Goal: Task Accomplishment & Management: Manage account settings

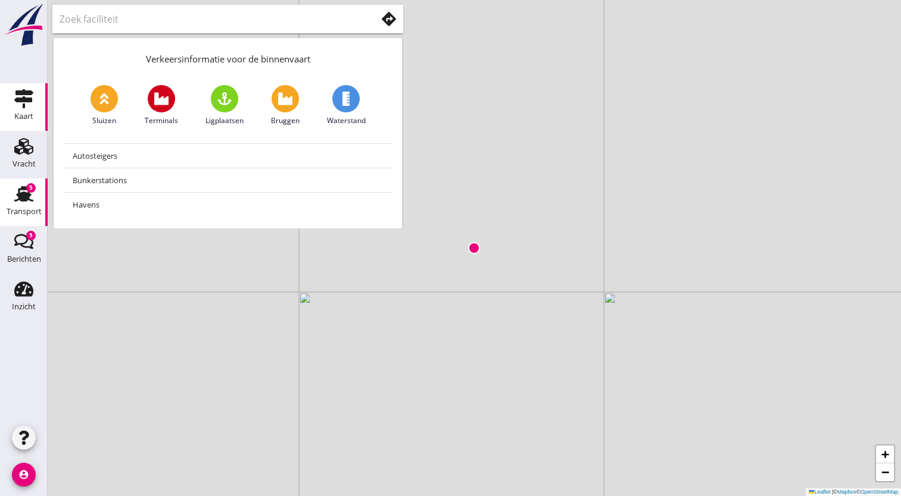
click at [26, 197] on use at bounding box center [23, 193] width 19 height 15
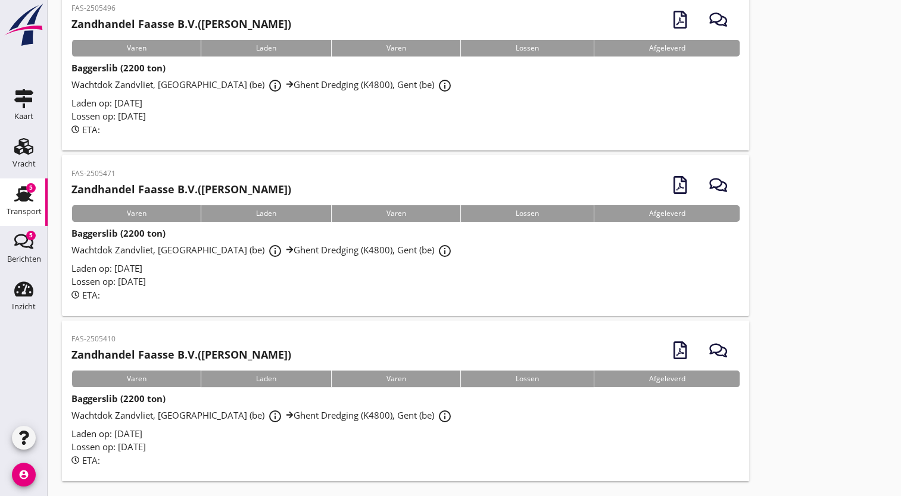
scroll to position [102, 0]
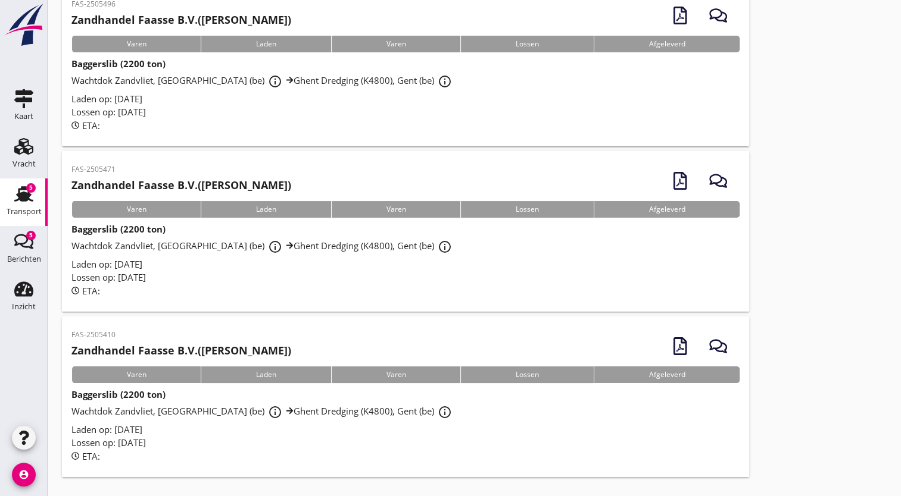
click at [132, 374] on div "Varen" at bounding box center [135, 375] width 129 height 17
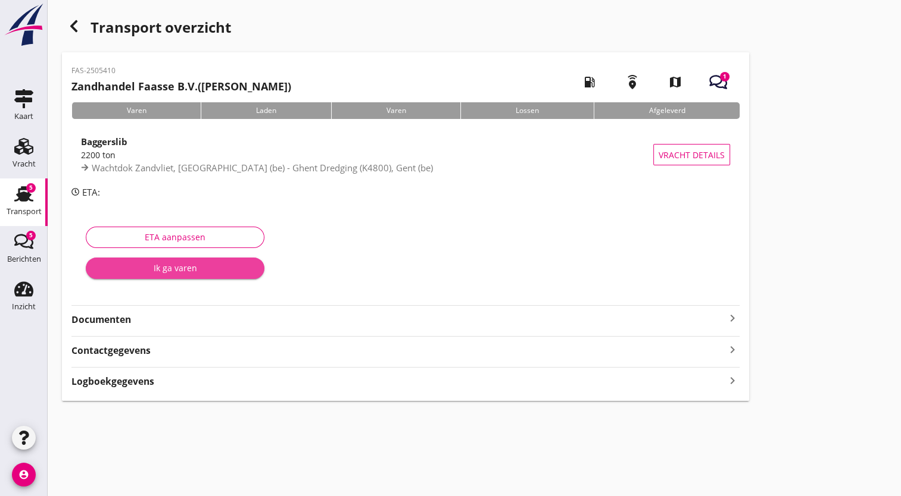
click at [173, 268] on div "Ik ga varen" at bounding box center [175, 268] width 160 height 12
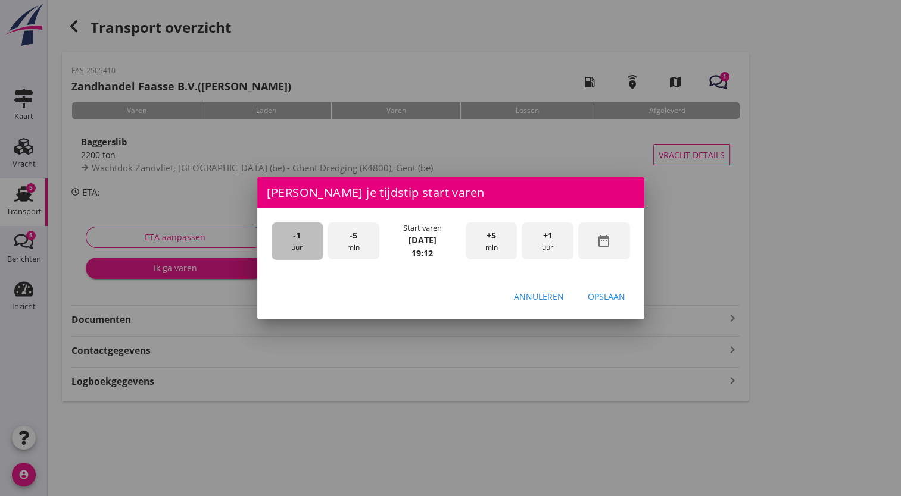
click at [301, 251] on div "-1 uur" at bounding box center [297, 241] width 52 height 37
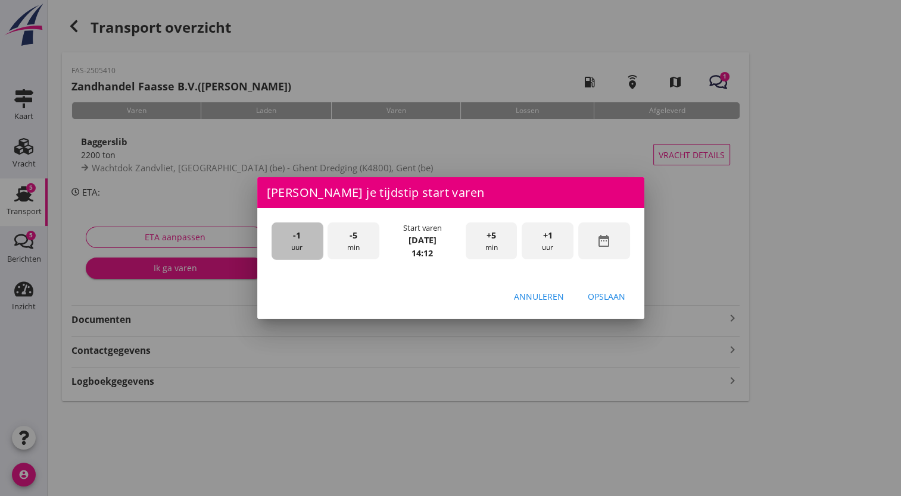
click at [301, 251] on div "-1 uur" at bounding box center [297, 241] width 52 height 37
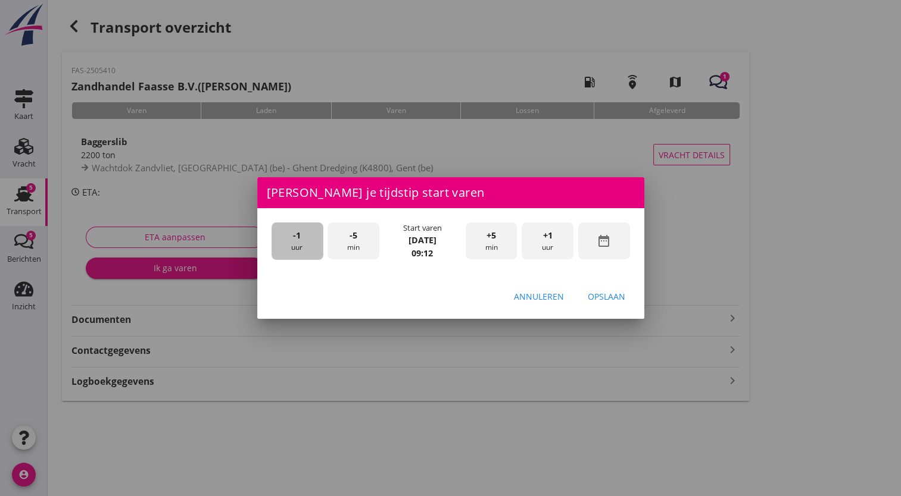
click at [301, 251] on div "-1 uur" at bounding box center [297, 241] width 52 height 37
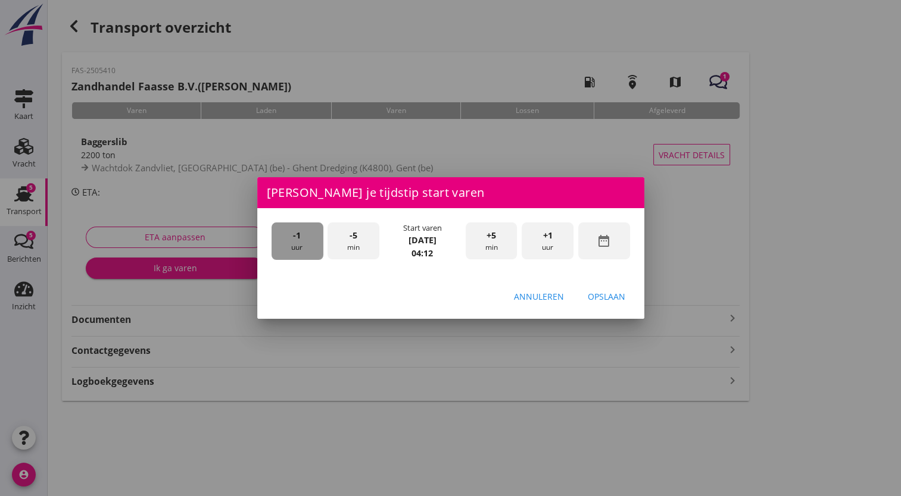
click at [301, 251] on div "-1 uur" at bounding box center [297, 241] width 52 height 37
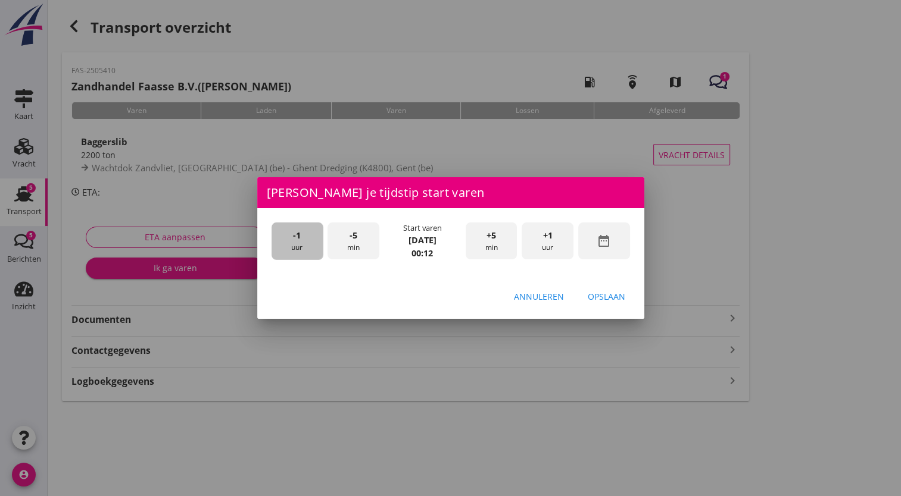
click at [301, 251] on div "-1 uur" at bounding box center [297, 241] width 52 height 37
click at [300, 251] on div "-1 uur" at bounding box center [297, 241] width 52 height 37
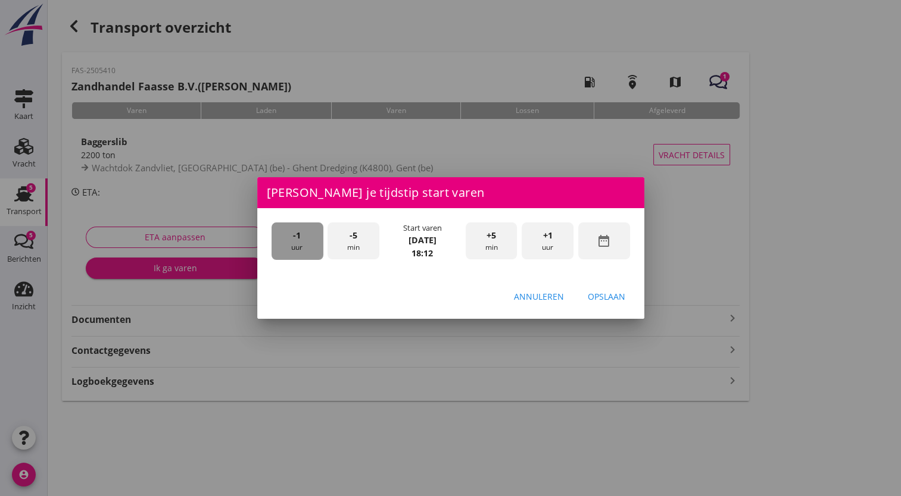
click at [300, 251] on div "-1 uur" at bounding box center [297, 241] width 52 height 37
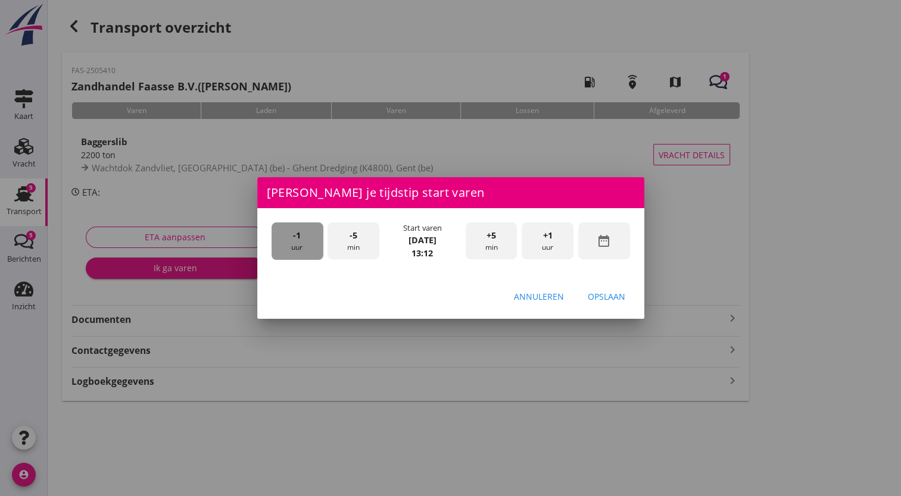
click at [300, 251] on div "-1 uur" at bounding box center [297, 241] width 52 height 37
click at [545, 240] on span "+1" at bounding box center [548, 235] width 10 height 13
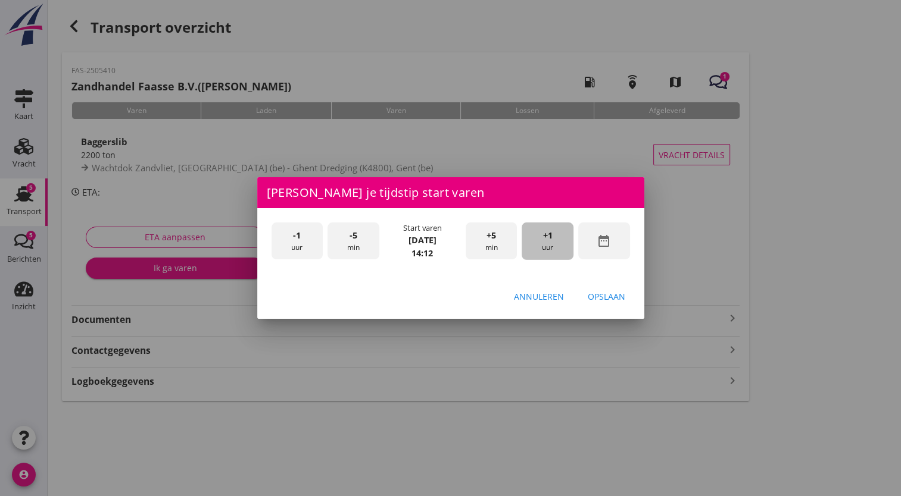
click at [545, 240] on span "+1" at bounding box center [548, 235] width 10 height 13
click at [595, 296] on div "Opslaan" at bounding box center [605, 296] width 37 height 12
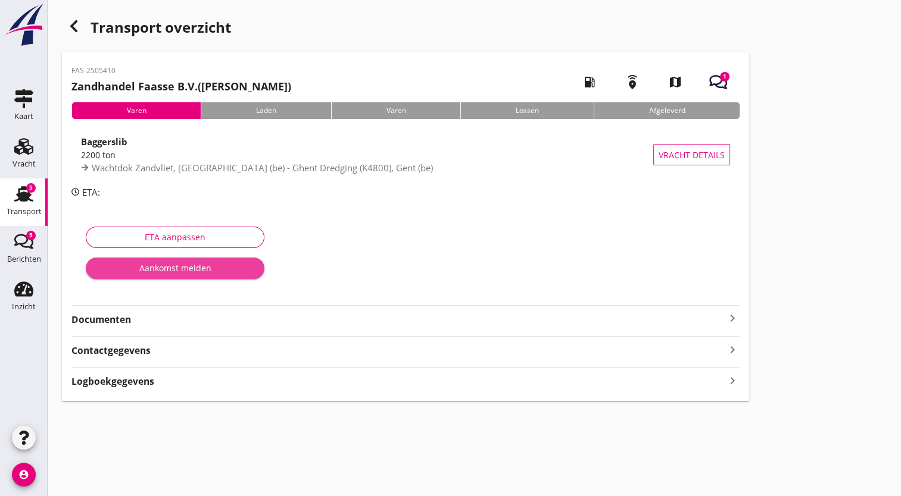
click at [173, 270] on div "Aankomst melden" at bounding box center [175, 268] width 160 height 12
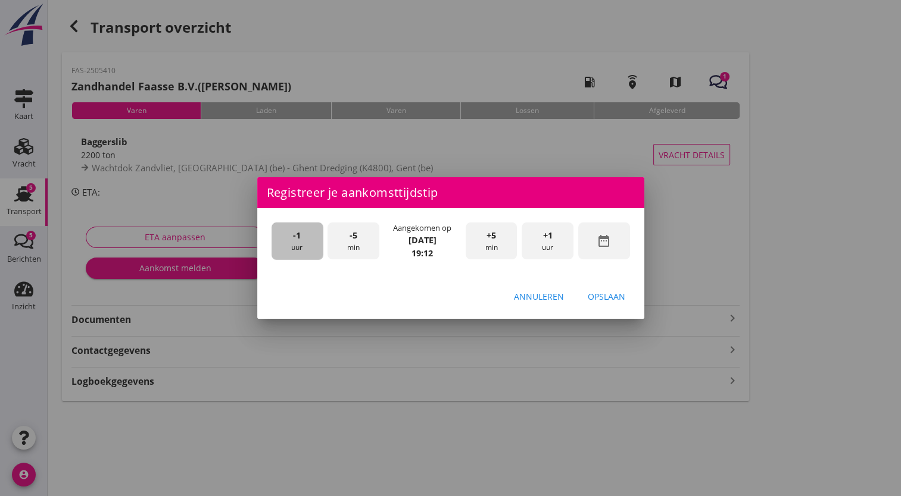
click at [304, 246] on div "-1 uur" at bounding box center [297, 241] width 52 height 37
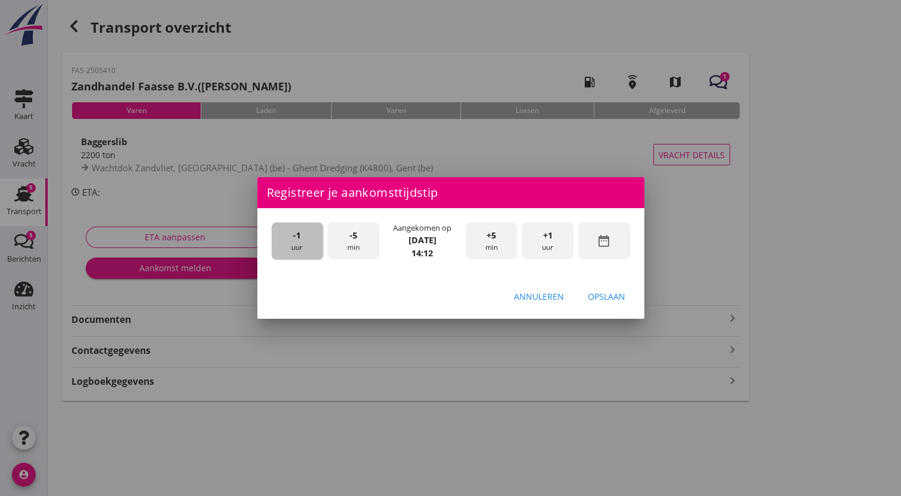
click at [304, 246] on div "-1 uur" at bounding box center [297, 241] width 52 height 37
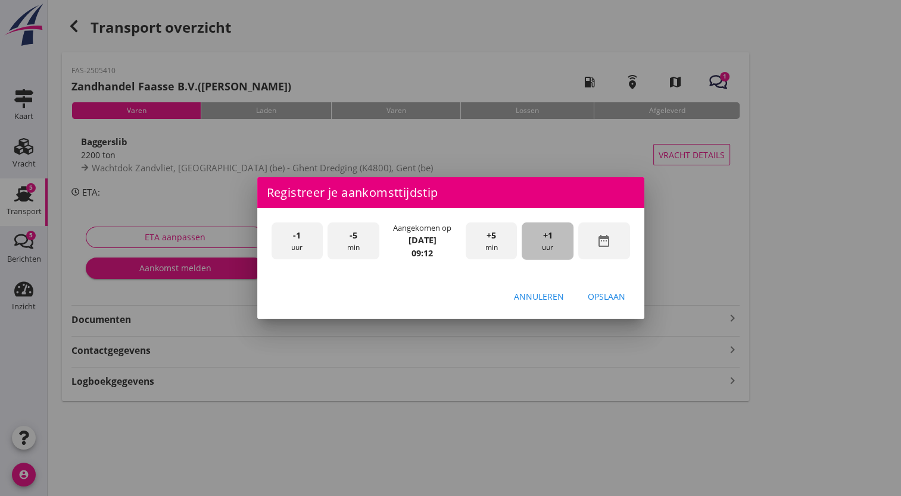
click at [540, 246] on div "+1 uur" at bounding box center [547, 241] width 52 height 37
click at [605, 298] on div "Opslaan" at bounding box center [605, 296] width 37 height 12
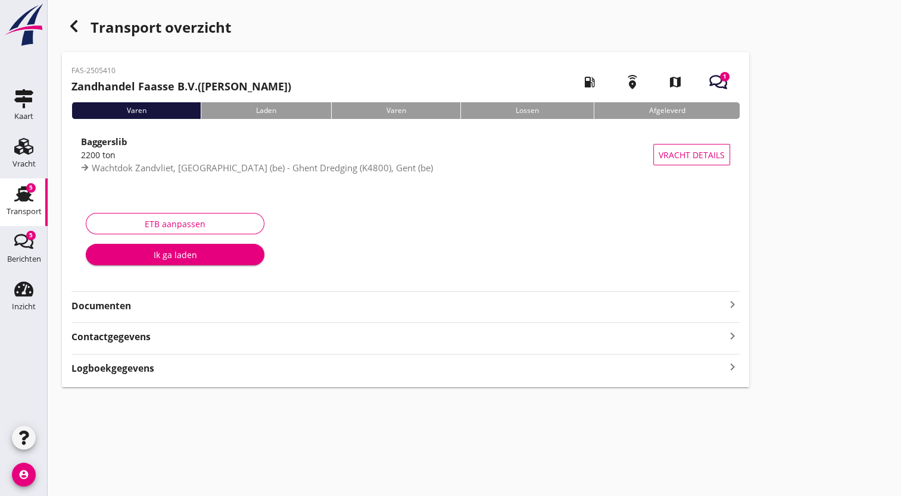
click at [178, 255] on div "Ik ga laden" at bounding box center [175, 255] width 160 height 12
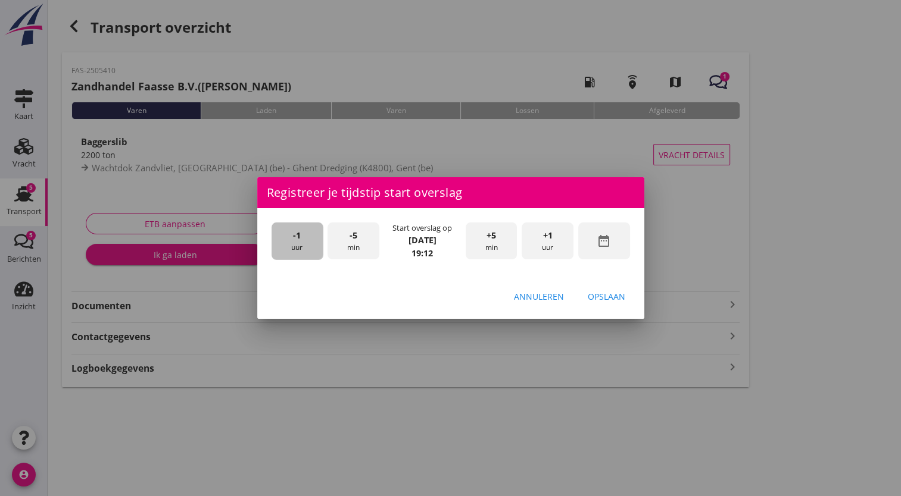
click at [298, 240] on span "-1" at bounding box center [297, 235] width 8 height 13
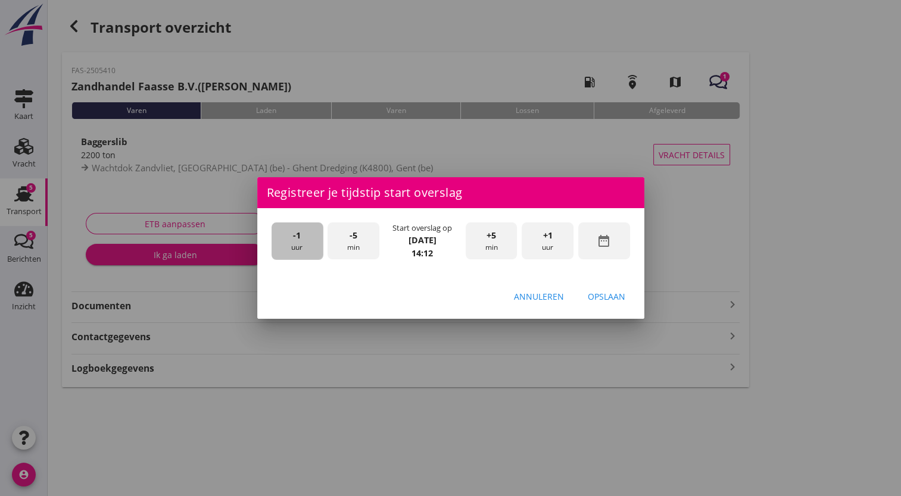
click at [298, 240] on span "-1" at bounding box center [297, 235] width 8 height 13
click at [489, 240] on span "+5" at bounding box center [491, 235] width 10 height 13
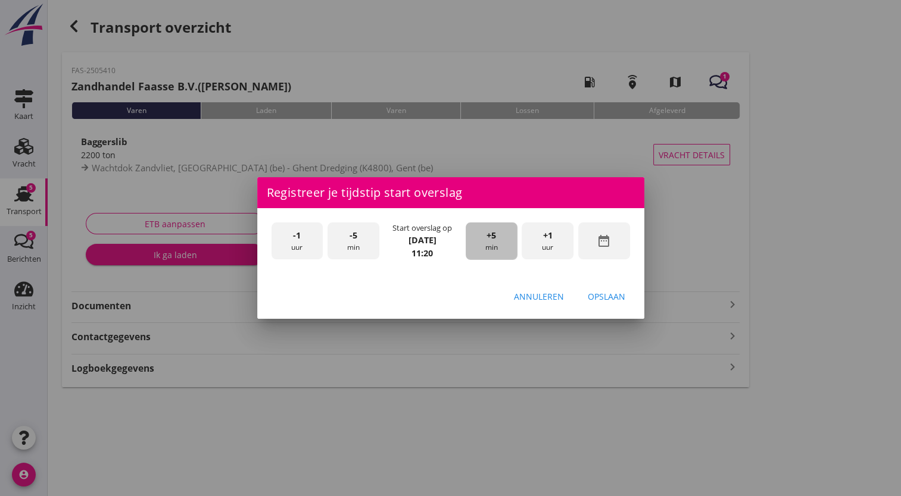
click at [489, 240] on span "+5" at bounding box center [491, 235] width 10 height 13
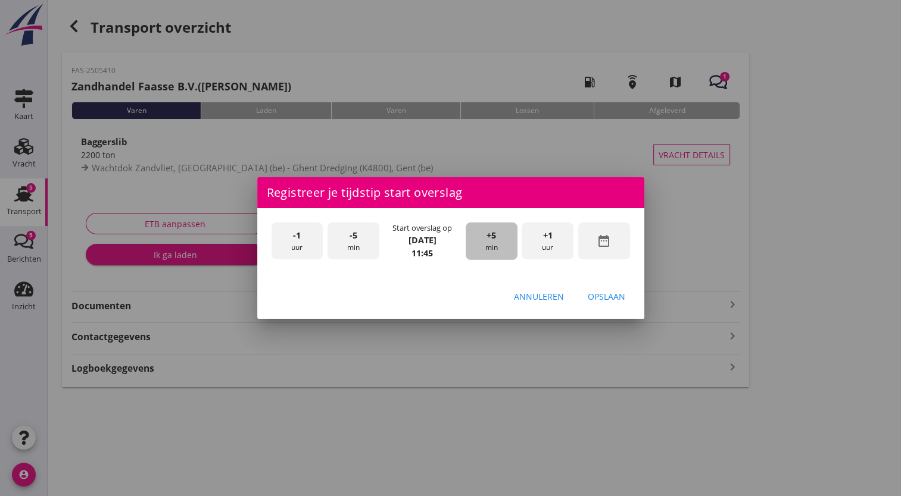
click at [489, 240] on span "+5" at bounding box center [491, 235] width 10 height 13
click at [618, 296] on div "Opslaan" at bounding box center [605, 296] width 37 height 12
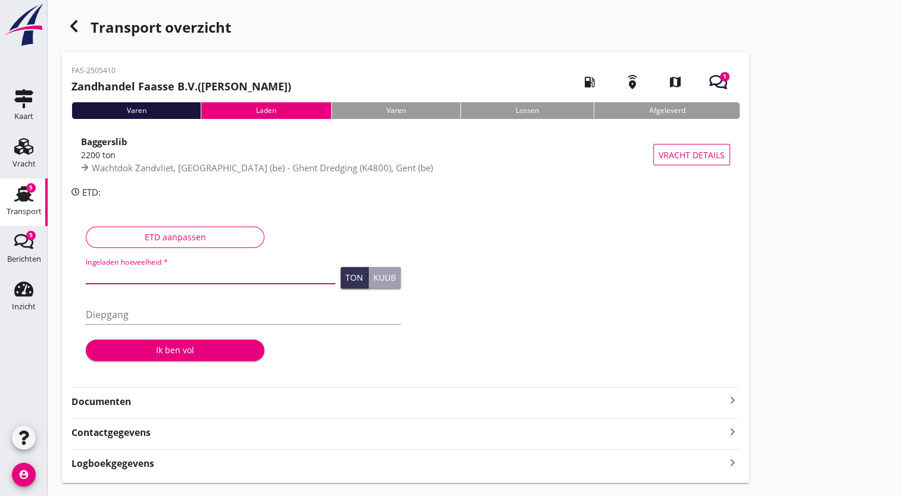
click at [142, 274] on input "Ingeladen hoeveelheid *" at bounding box center [210, 274] width 249 height 19
click at [72, 280] on div "ETD aanpassen Ingeladen hoeveelheid * Ton Kuub Diepgang Ik ben vol" at bounding box center [405, 297] width 668 height 176
click at [126, 273] on input "Ingeladen hoeveelheid *" at bounding box center [210, 274] width 249 height 19
type input "1829"
type input "1829.665"
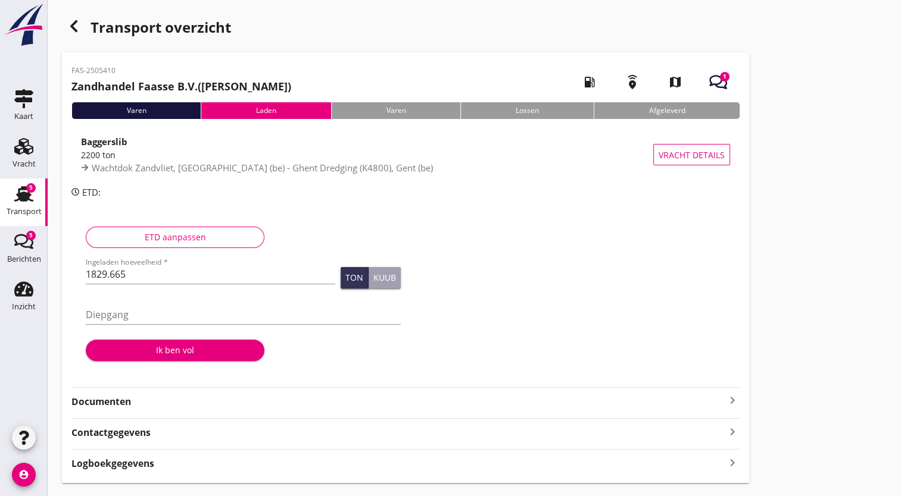
click at [93, 300] on div "Diepgang" at bounding box center [243, 317] width 315 height 38
click at [101, 304] on div "Diepgang" at bounding box center [243, 317] width 315 height 38
click at [115, 313] on input "Diepgang" at bounding box center [243, 314] width 315 height 19
type input "3"
type input "3.2"
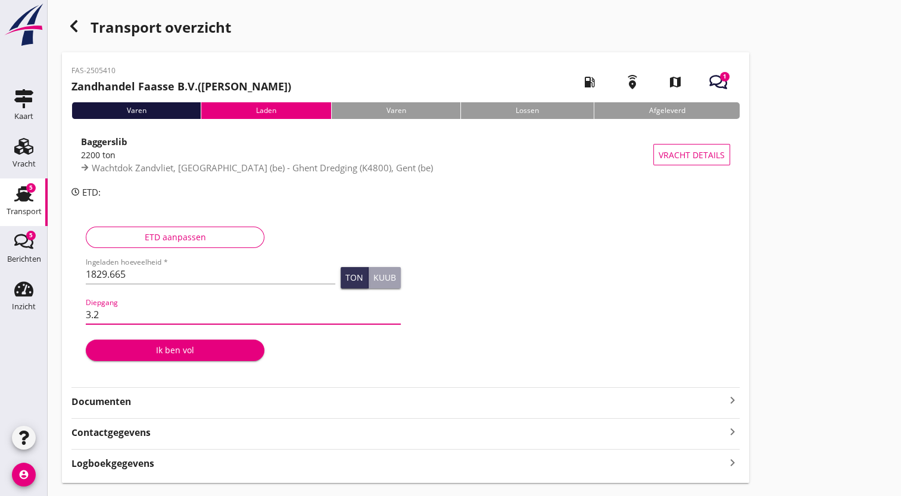
click at [299, 341] on form "Ingeladen hoeveelheid * 1829.665 Ton Kuub Diepgang 3.2 Ik ben vol" at bounding box center [243, 310] width 315 height 104
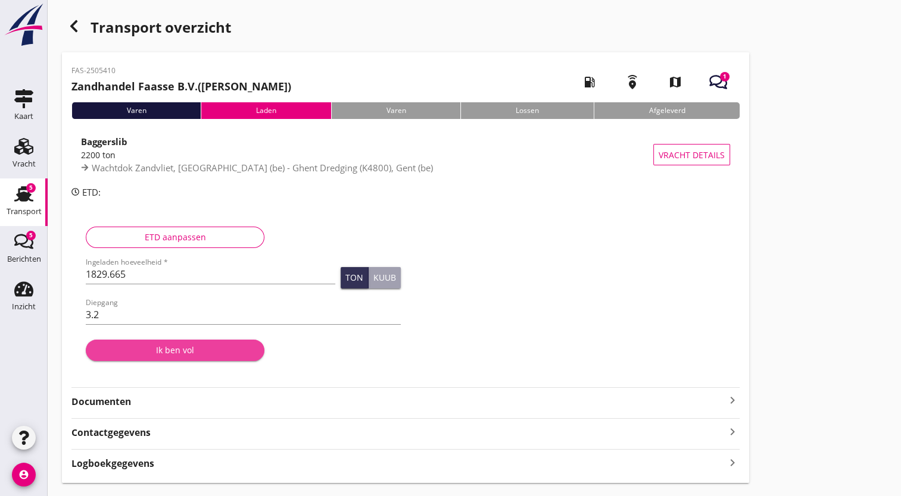
click at [217, 355] on div "Ik ben vol" at bounding box center [175, 350] width 160 height 12
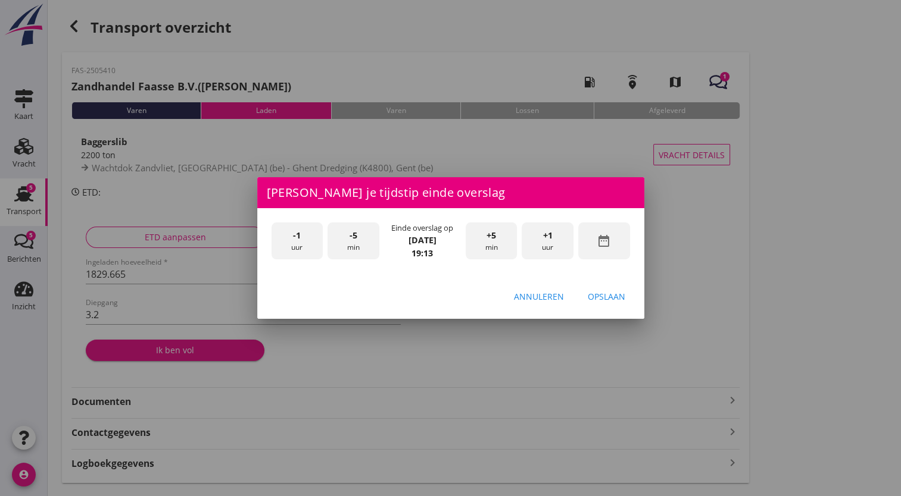
click at [302, 248] on div "-1 uur" at bounding box center [297, 241] width 52 height 37
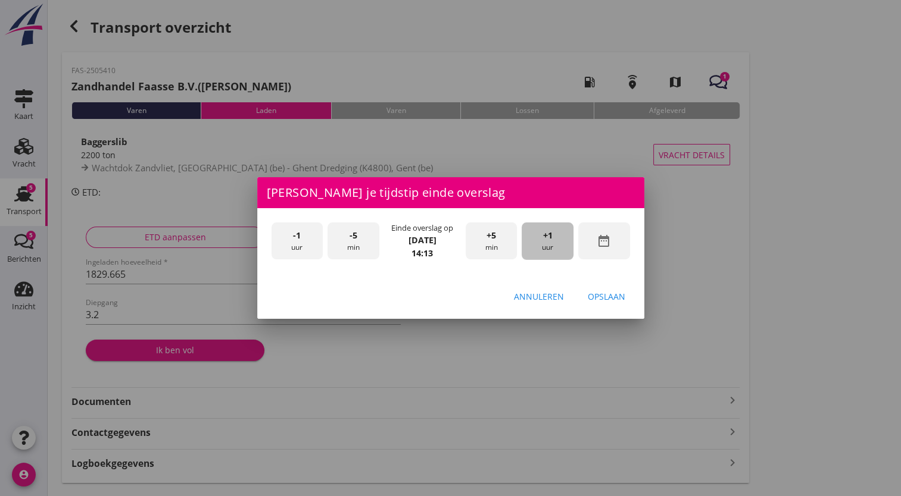
click at [553, 244] on div "+1 uur" at bounding box center [547, 241] width 52 height 37
click at [605, 302] on div "Opslaan" at bounding box center [605, 296] width 37 height 12
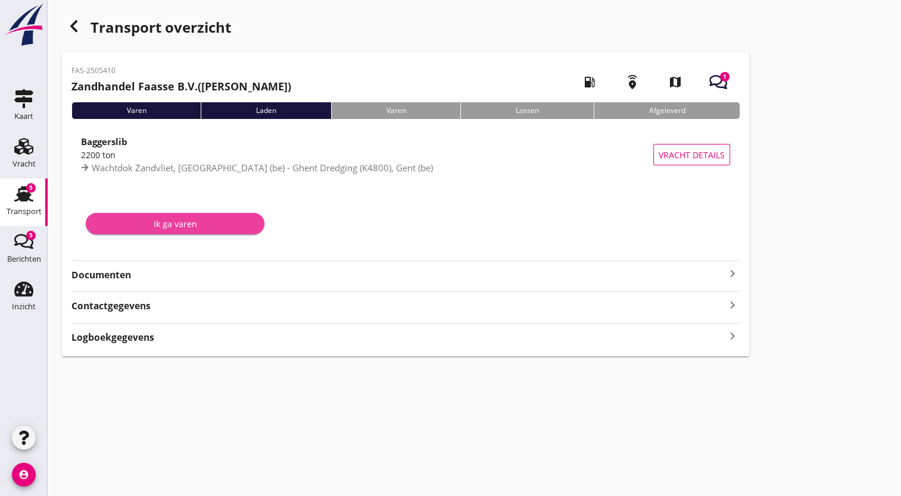
click at [177, 223] on div "Ik ga varen" at bounding box center [175, 224] width 160 height 12
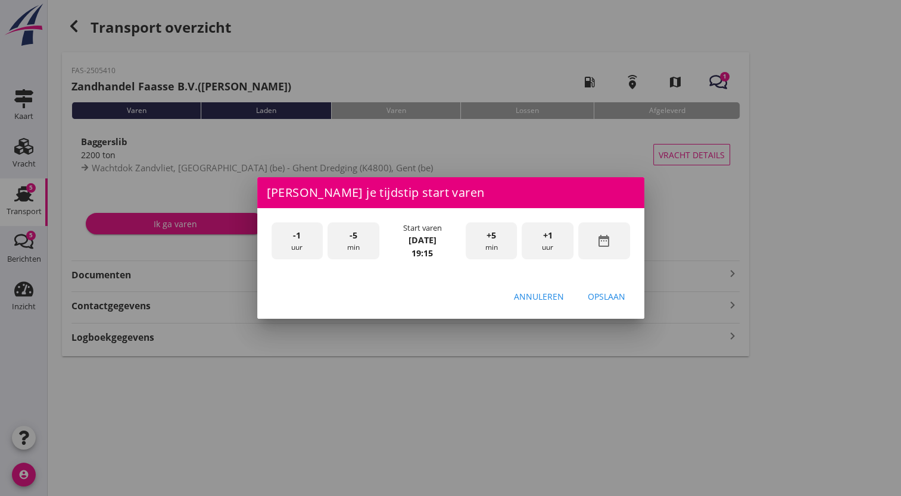
click at [302, 239] on div "-1 uur" at bounding box center [297, 241] width 52 height 37
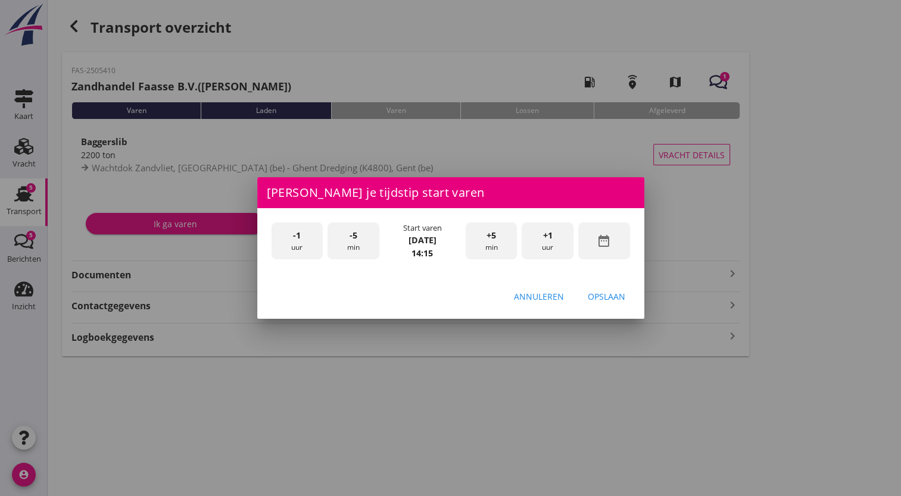
click at [554, 243] on div "+1 uur" at bounding box center [547, 241] width 52 height 37
click at [504, 246] on div "+5 min" at bounding box center [491, 241] width 52 height 37
click at [606, 299] on div "Opslaan" at bounding box center [605, 296] width 37 height 12
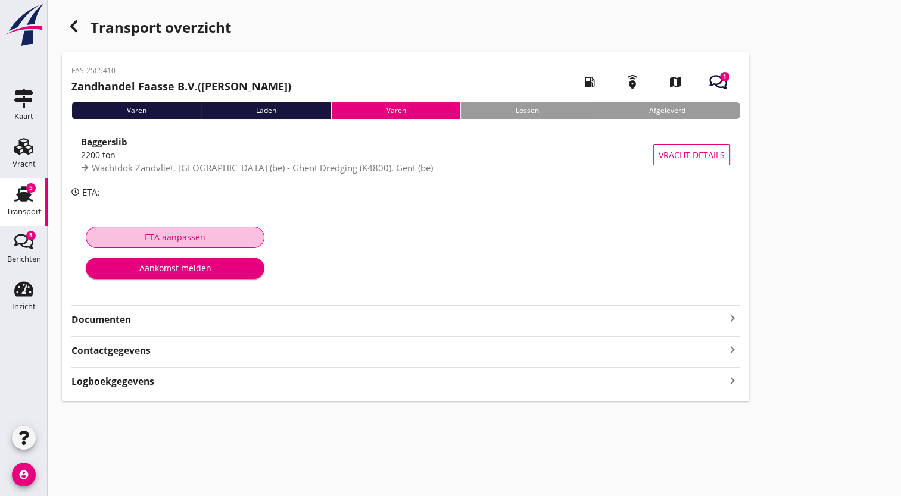
click at [194, 234] on div "ETA aanpassen" at bounding box center [175, 237] width 158 height 12
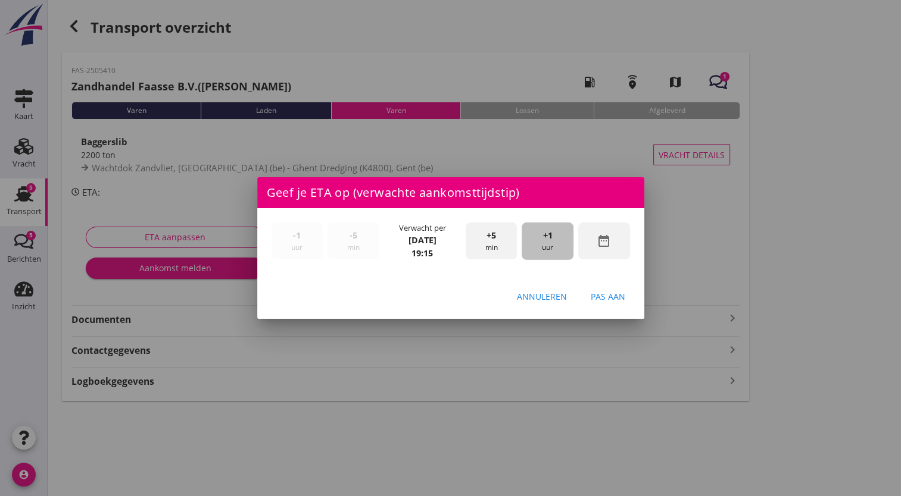
click at [540, 244] on div "+1 uur" at bounding box center [547, 241] width 52 height 37
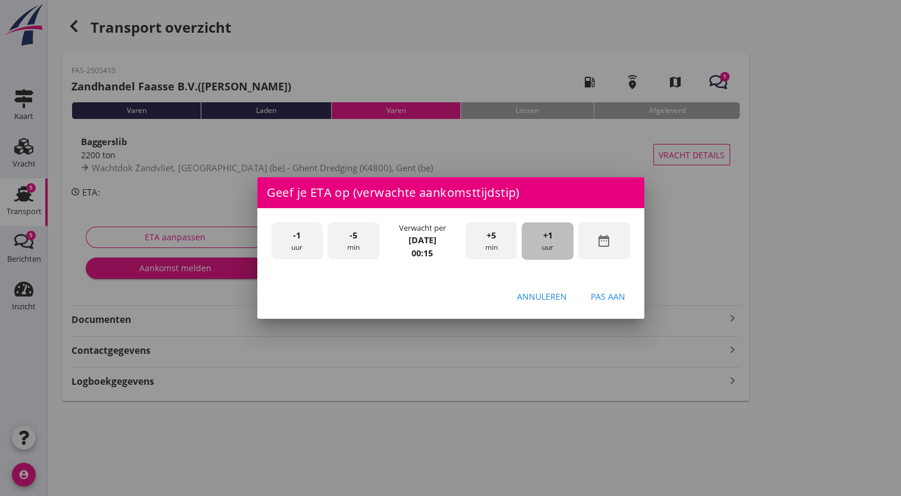
click at [540, 244] on div "+1 uur" at bounding box center [547, 241] width 52 height 37
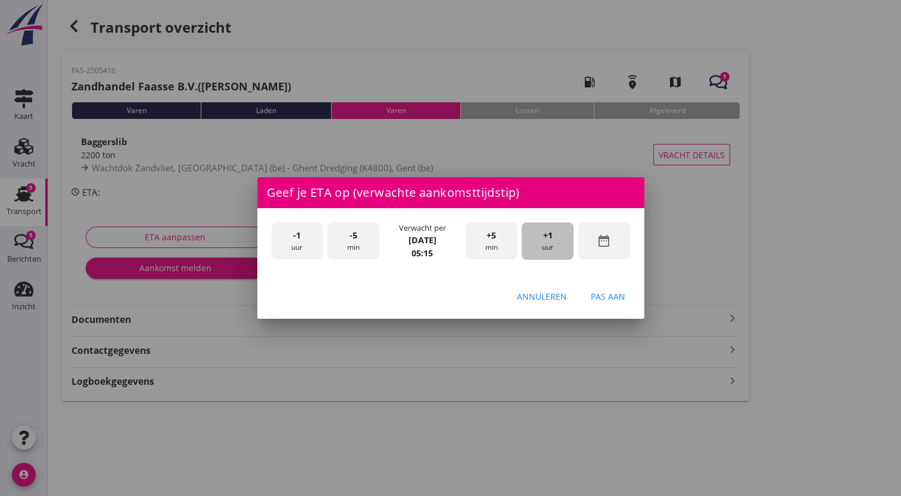
click at [540, 244] on div "+1 uur" at bounding box center [547, 241] width 52 height 37
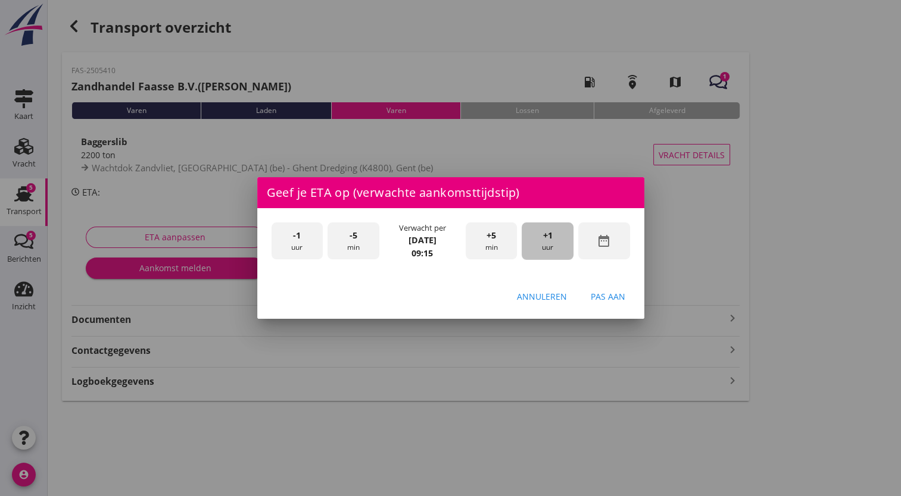
click at [540, 244] on div "+1 uur" at bounding box center [547, 241] width 52 height 37
click at [302, 251] on div "-1 uur" at bounding box center [297, 241] width 52 height 37
click at [592, 296] on div "Pas aan" at bounding box center [607, 296] width 35 height 12
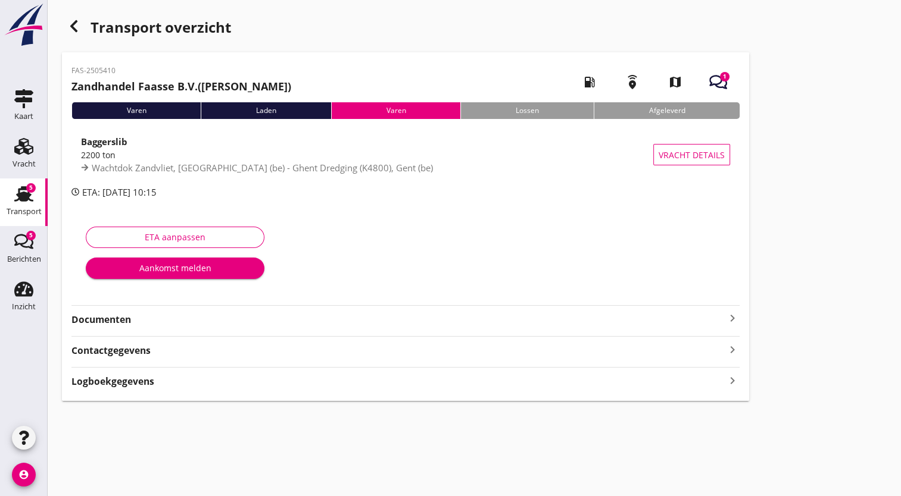
click at [684, 317] on strong "Documenten" at bounding box center [398, 320] width 654 height 14
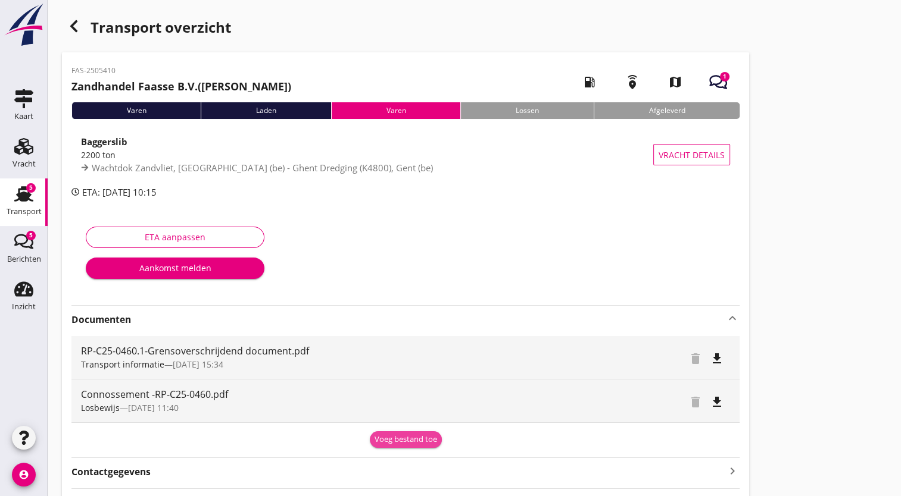
click at [403, 442] on div "Voeg bestand toe" at bounding box center [405, 440] width 62 height 12
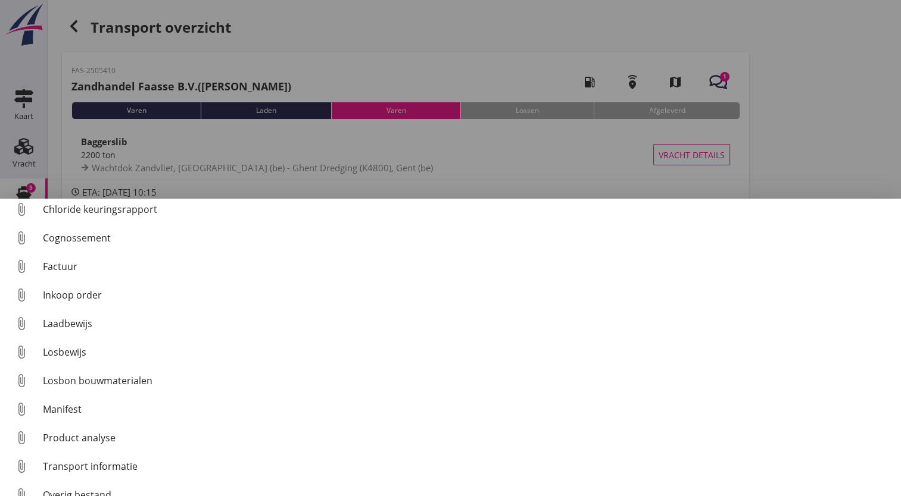
scroll to position [55, 0]
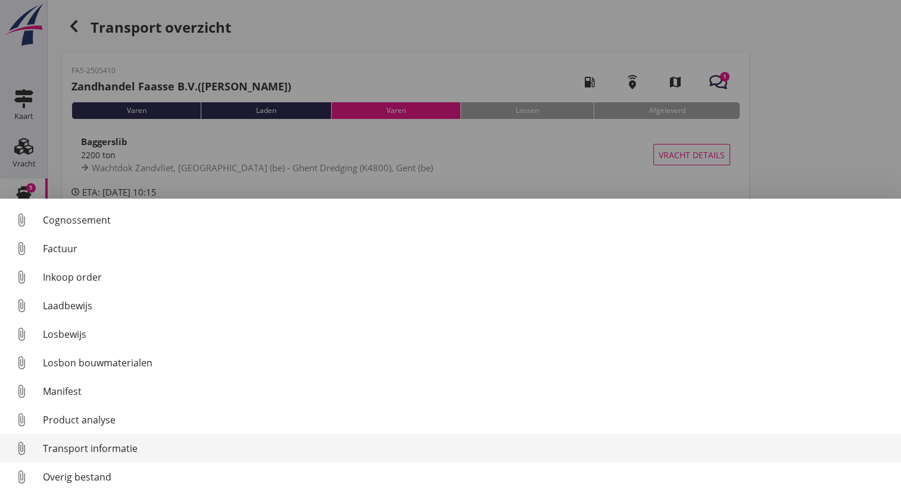
click at [113, 446] on div "Transport informatie" at bounding box center [467, 449] width 848 height 14
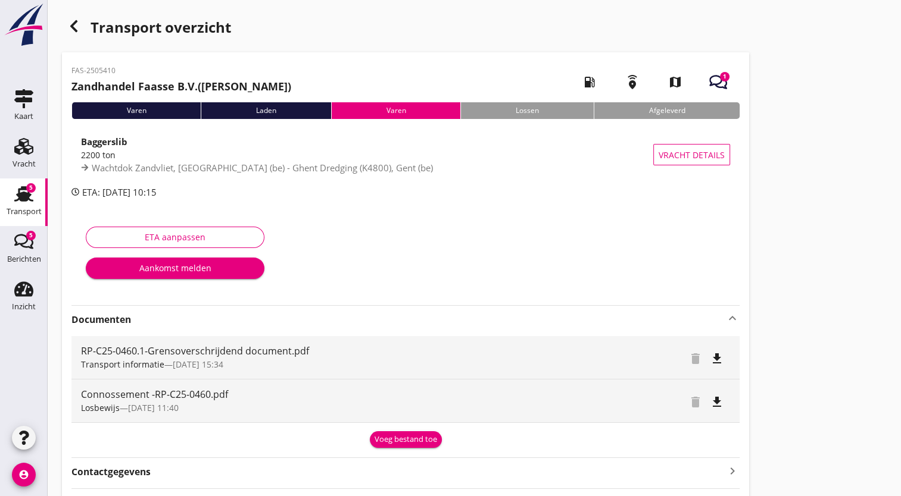
click at [395, 442] on div "Voeg bestand toe" at bounding box center [405, 440] width 62 height 12
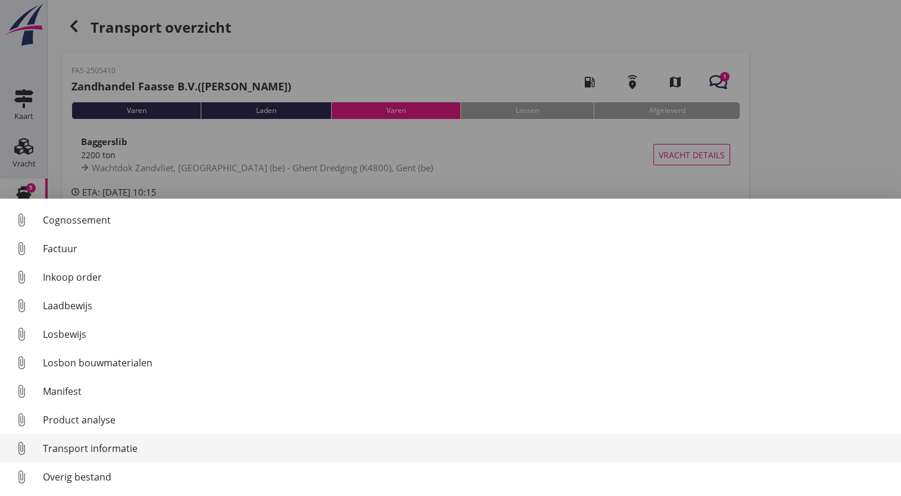
click at [121, 454] on div "Transport informatie" at bounding box center [467, 449] width 848 height 14
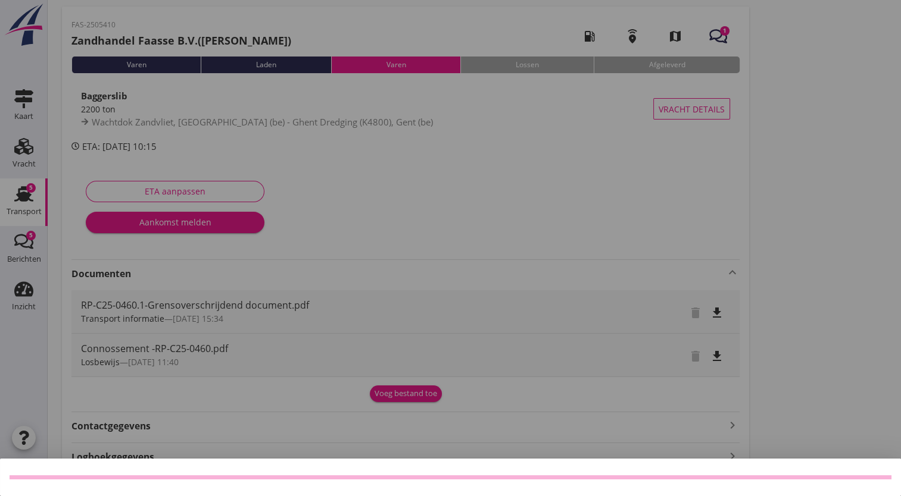
scroll to position [68, 0]
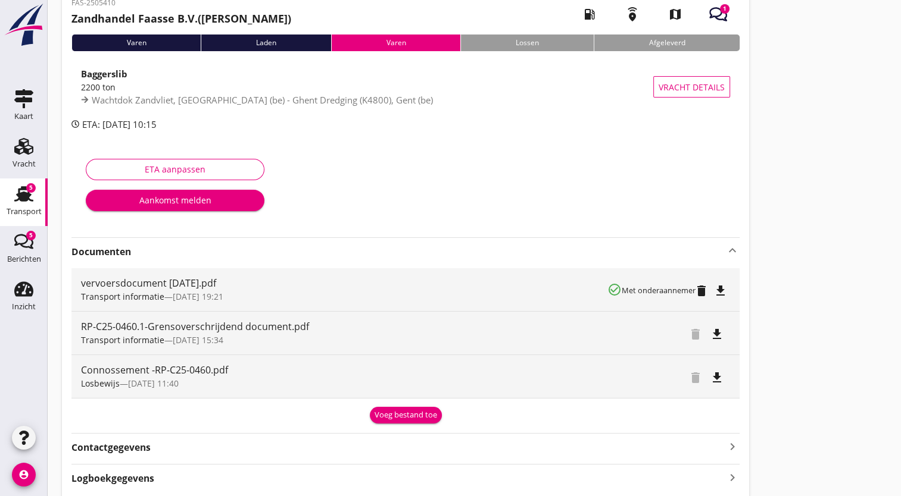
click at [398, 414] on div "Voeg bestand toe" at bounding box center [405, 415] width 62 height 12
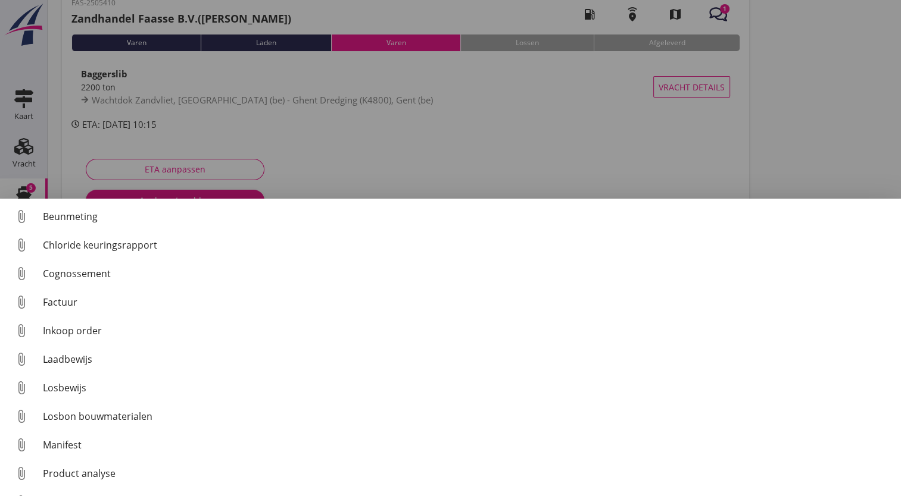
scroll to position [0, 0]
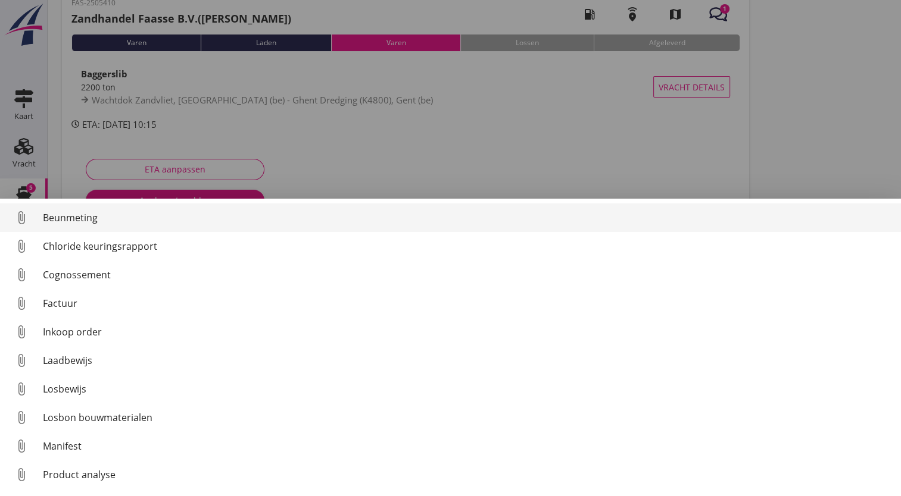
click at [53, 217] on div "Beunmeting" at bounding box center [467, 218] width 848 height 14
